Goal: Task Accomplishment & Management: Manage account settings

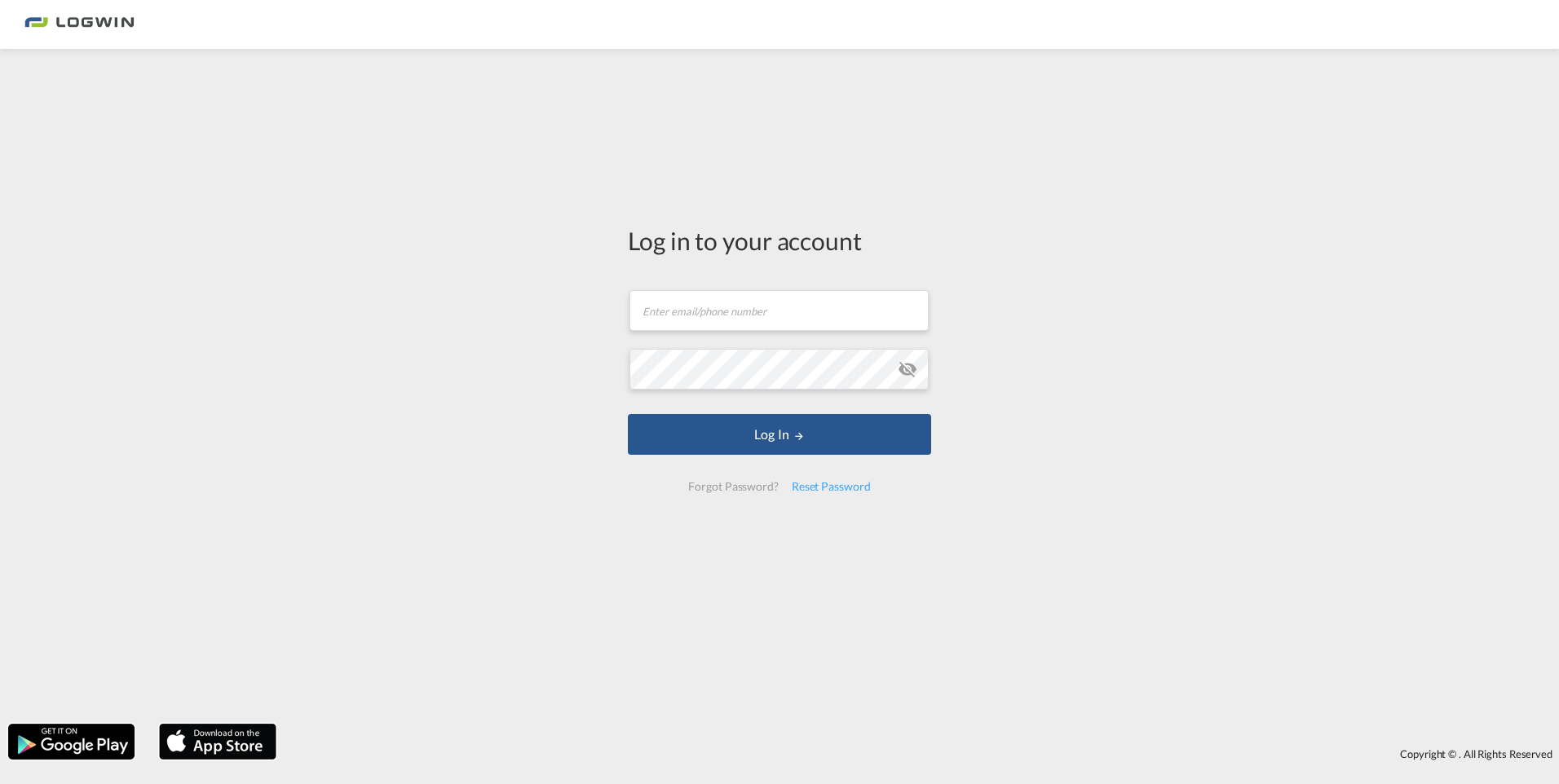
drag, startPoint x: 1234, startPoint y: 751, endPoint x: 1191, endPoint y: 750, distance: 43.0
click at [1234, 751] on div "Copyright © . All Rights Reserved" at bounding box center [921, 754] width 1275 height 28
click at [691, 331] on md-input-container "Email field is required" at bounding box center [779, 310] width 303 height 44
click at [841, 490] on div "Reset Password" at bounding box center [831, 486] width 92 height 29
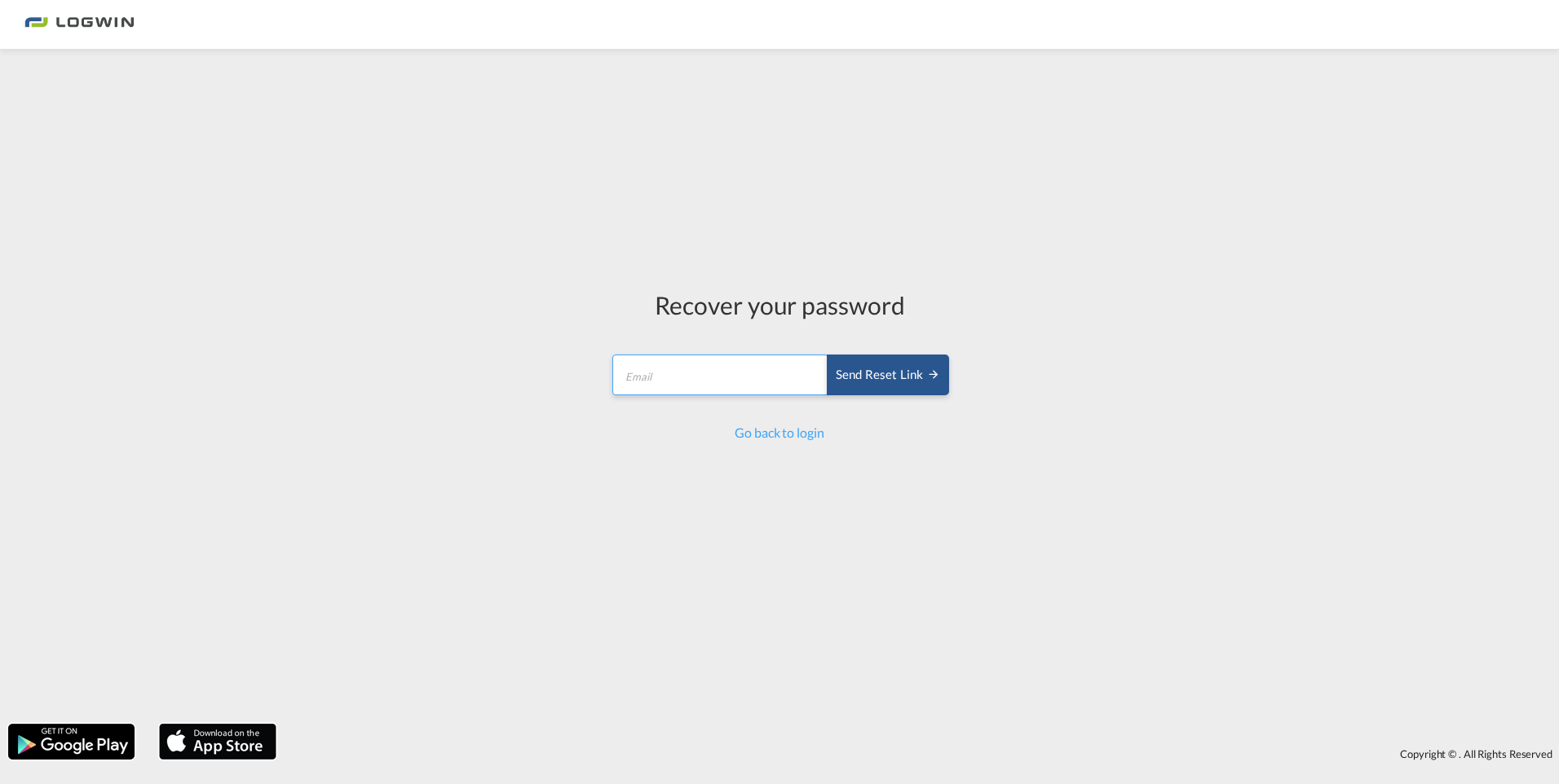
click at [763, 379] on input "email" at bounding box center [721, 374] width 217 height 41
drag, startPoint x: 1023, startPoint y: 67, endPoint x: 1012, endPoint y: 108, distance: 42.4
click at [1023, 67] on div "Recover your password Send reset link Email field is required Send reset link G…" at bounding box center [779, 386] width 1559 height 659
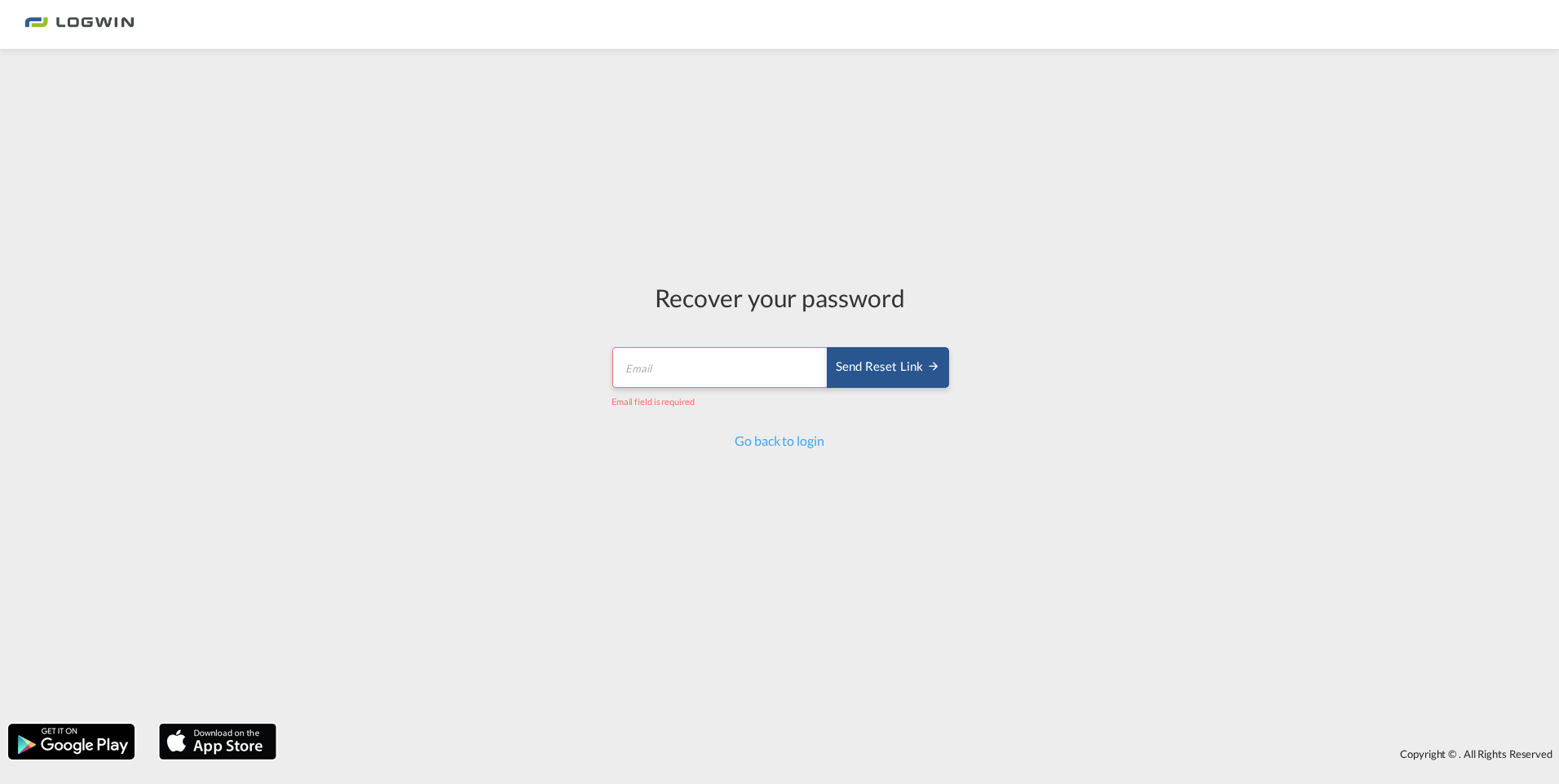
drag, startPoint x: 764, startPoint y: 441, endPoint x: 878, endPoint y: 642, distance: 231.1
click at [765, 441] on link "Go back to login" at bounding box center [779, 440] width 89 height 16
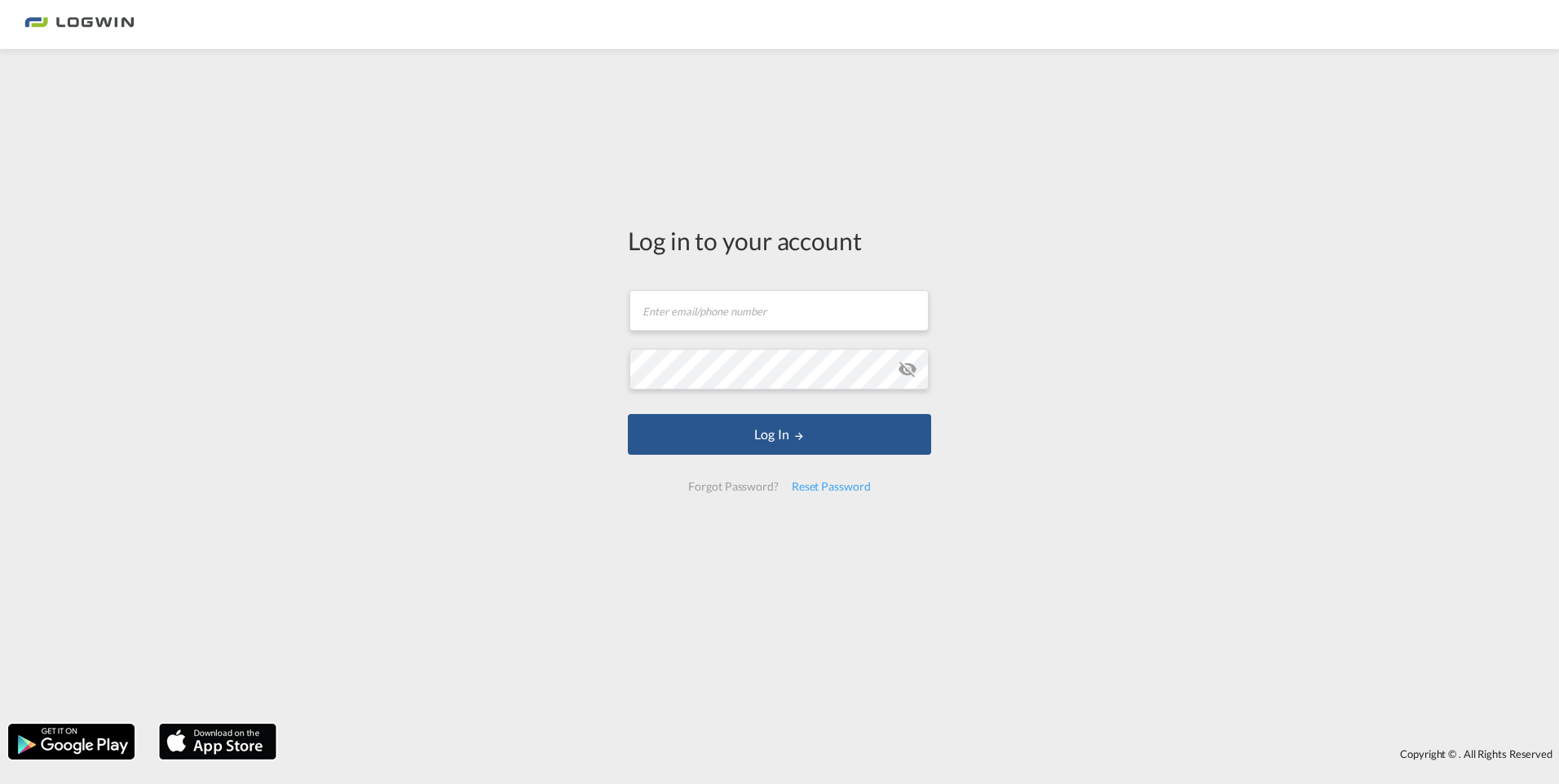
click at [273, 202] on div "Log in to your account Email field is required Password field is required Log I…" at bounding box center [779, 386] width 1559 height 659
click at [100, 18] on img at bounding box center [79, 25] width 110 height 37
click at [818, 310] on input "text" at bounding box center [779, 310] width 299 height 41
click at [1088, 713] on div "Log in to your account Email field is required Password field is required Log I…" at bounding box center [779, 386] width 1559 height 659
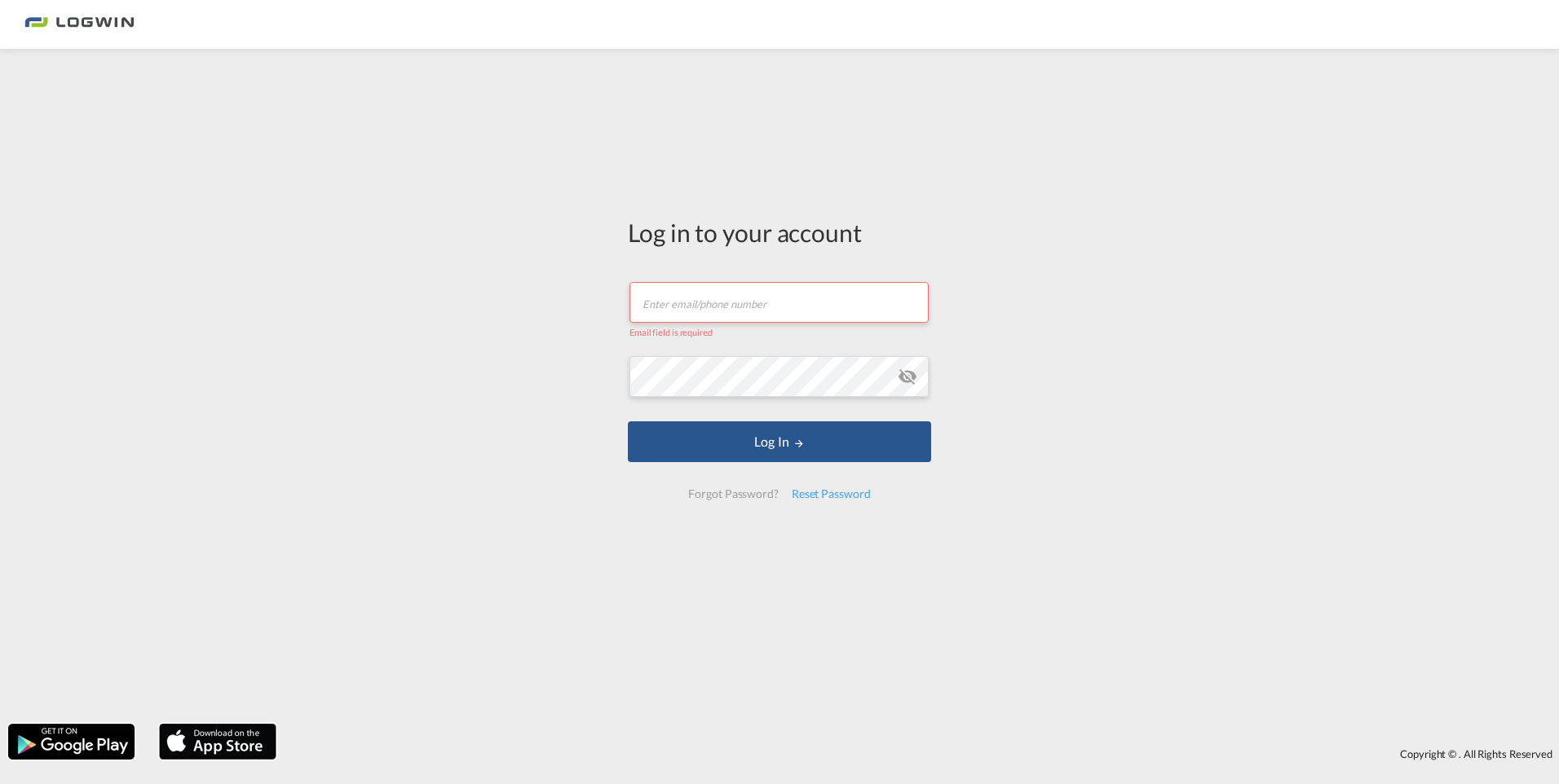
click at [746, 498] on div "Forgot Password?" at bounding box center [733, 494] width 103 height 29
click at [834, 501] on div "Reset Password" at bounding box center [831, 494] width 92 height 29
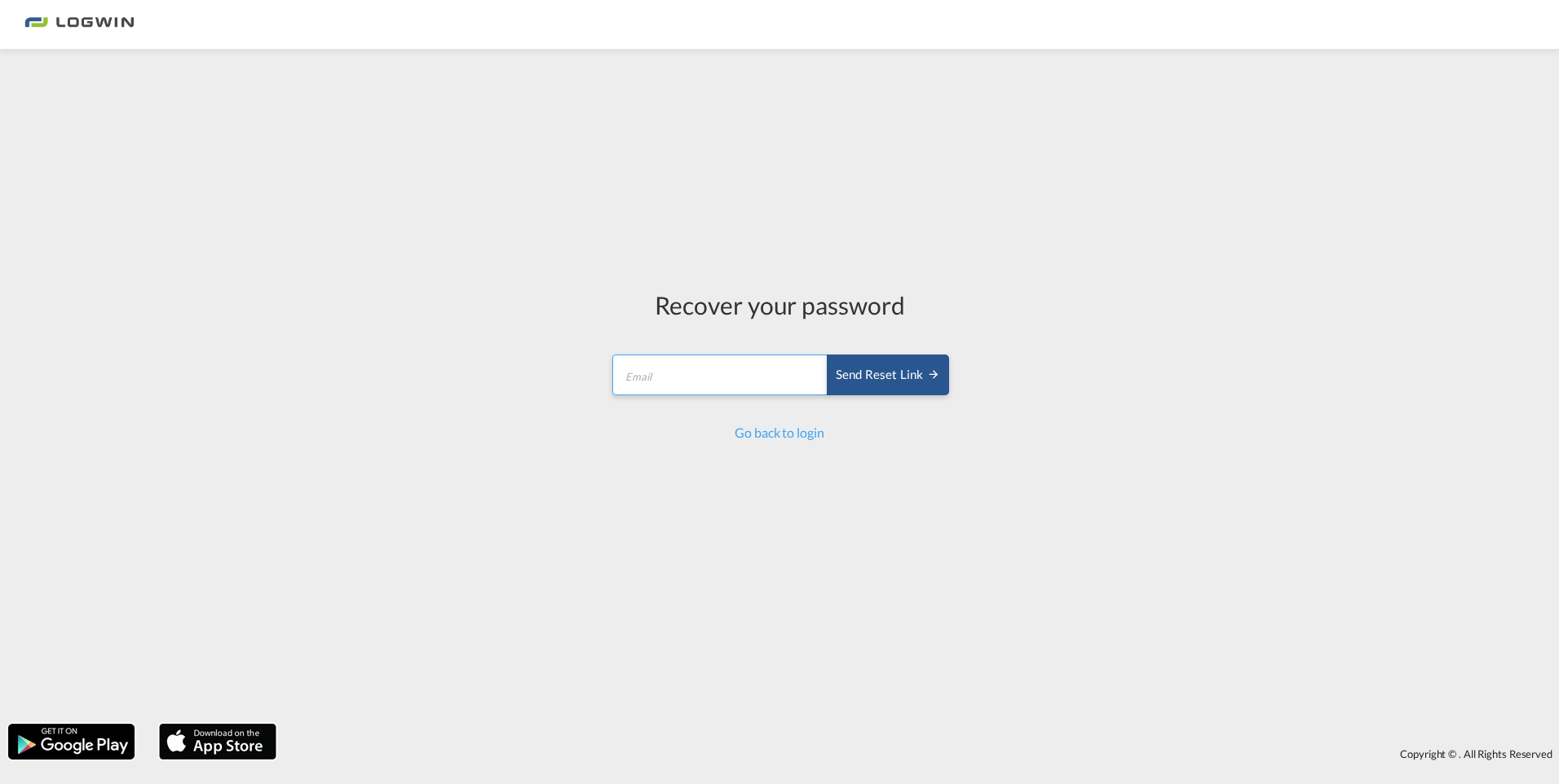
click at [679, 382] on input "email" at bounding box center [721, 374] width 217 height 41
click at [680, 381] on input "email" at bounding box center [721, 374] width 217 height 41
type input "[EMAIL_ADDRESS][DOMAIN_NAME]"
drag, startPoint x: 899, startPoint y: 353, endPoint x: 889, endPoint y: 369, distance: 18.9
click at [899, 354] on md-input-container "[EMAIL_ADDRESS][DOMAIN_NAME] Send reset link" at bounding box center [780, 377] width 339 height 48
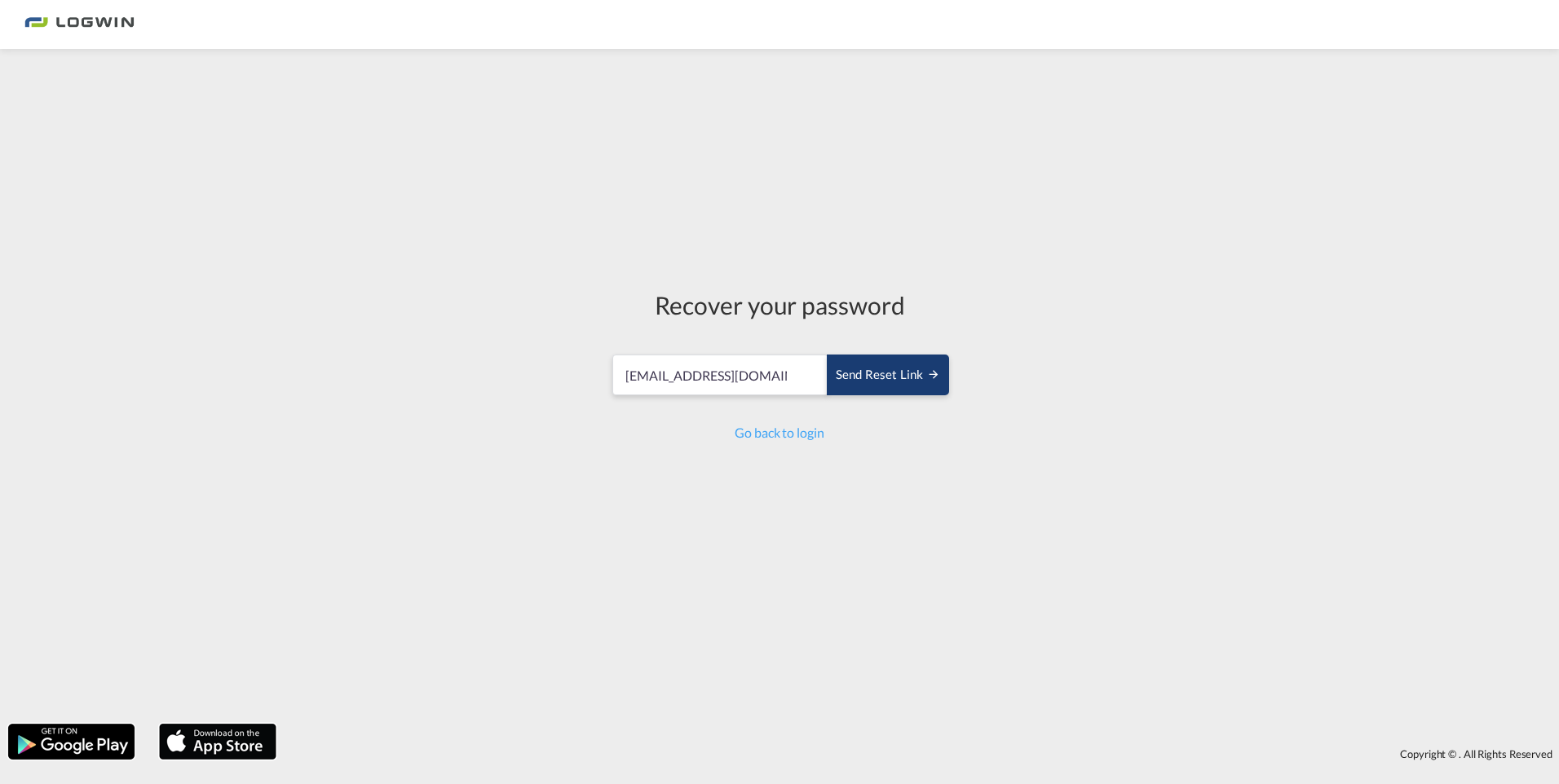
click at [886, 378] on div "Send reset link" at bounding box center [888, 375] width 104 height 18
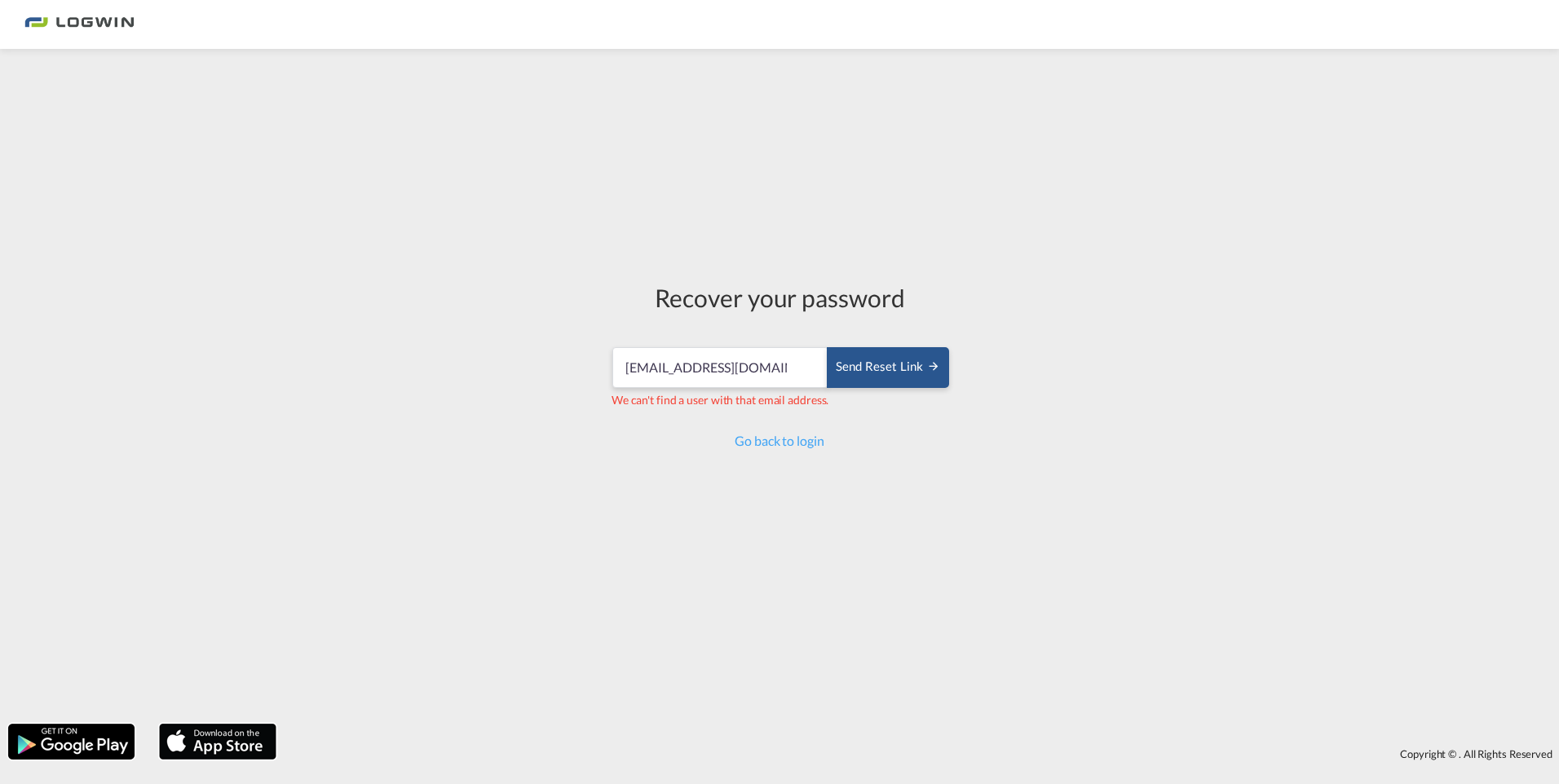
click at [716, 408] on div "We can't find a user with that email address." at bounding box center [780, 400] width 336 height 17
click at [86, 13] on img at bounding box center [79, 25] width 110 height 37
click at [858, 386] on button "Send reset link" at bounding box center [888, 368] width 122 height 41
